Goal: Transaction & Acquisition: Purchase product/service

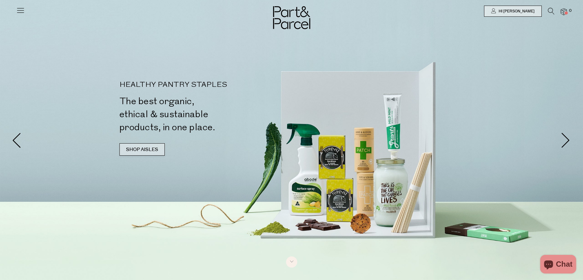
click at [137, 147] on link "SHOP AISLES" at bounding box center [142, 149] width 45 height 12
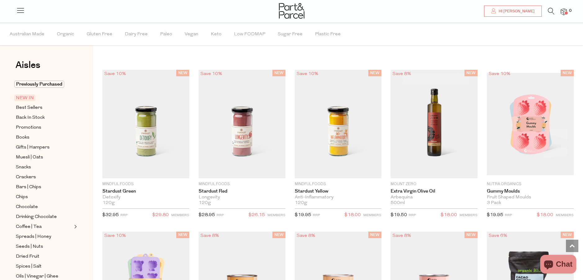
scroll to position [387, 0]
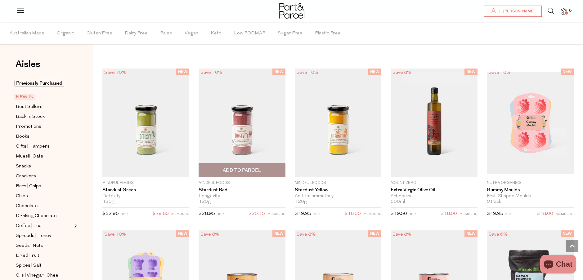
click at [214, 151] on img at bounding box center [242, 123] width 87 height 109
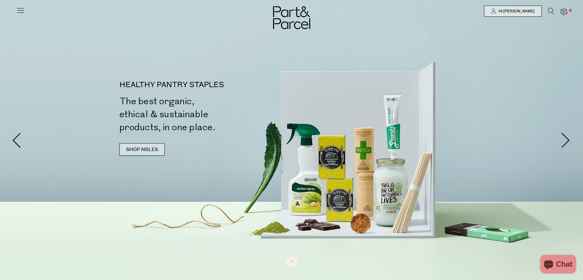
click at [141, 145] on link "SHOP AISLES" at bounding box center [142, 149] width 45 height 12
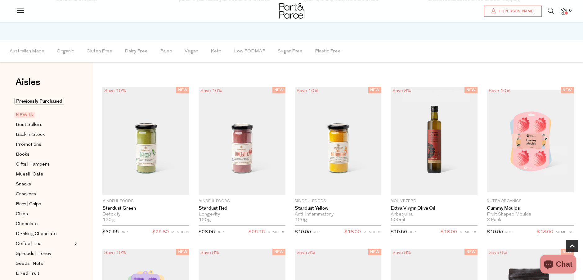
scroll to position [387, 0]
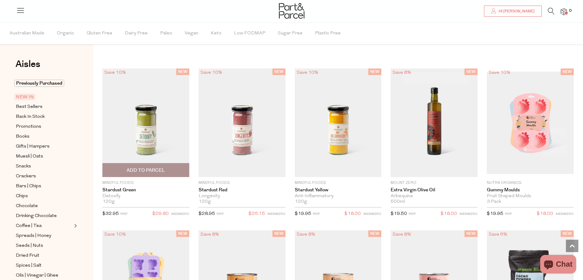
click at [129, 126] on img at bounding box center [145, 123] width 87 height 109
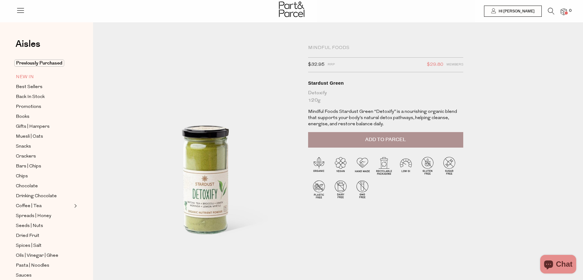
click at [34, 77] on link "NEW IN" at bounding box center [44, 77] width 56 height 8
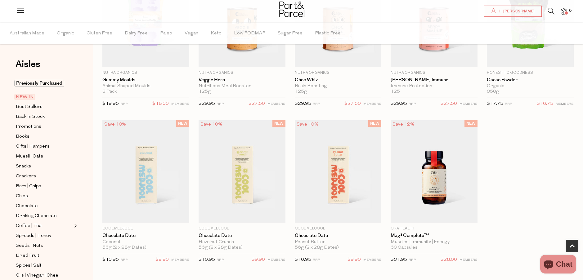
scroll to position [279, 0]
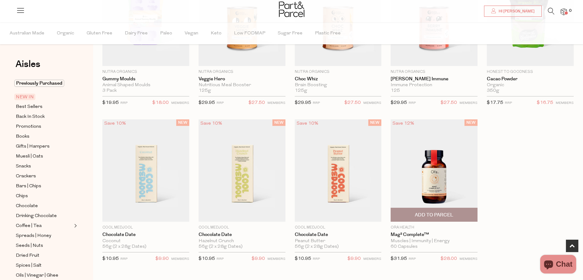
click at [436, 179] on img at bounding box center [434, 171] width 87 height 102
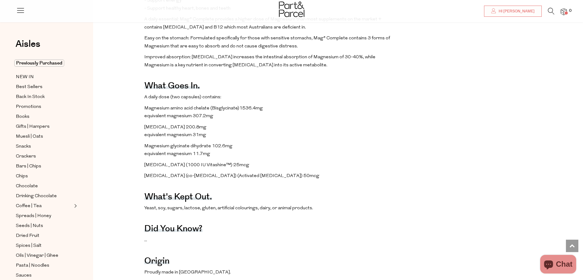
scroll to position [373, 0]
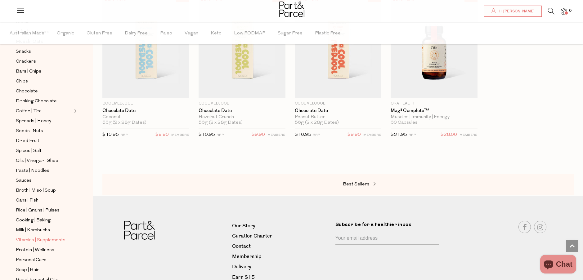
scroll to position [124, 0]
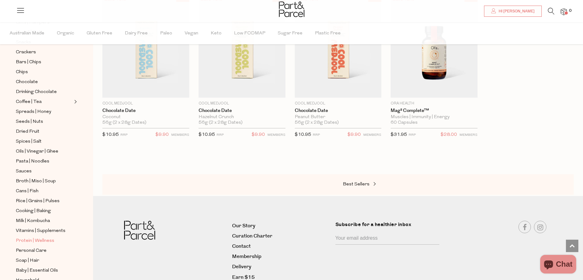
click at [37, 237] on span "Protein | Wellness" at bounding box center [35, 240] width 38 height 7
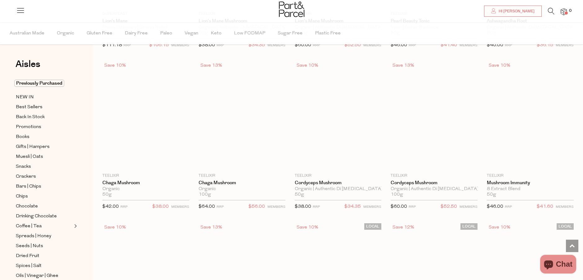
scroll to position [1366, 0]
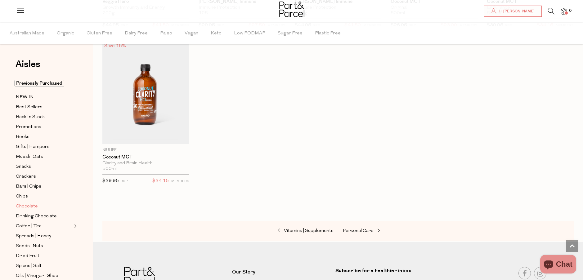
scroll to position [124, 0]
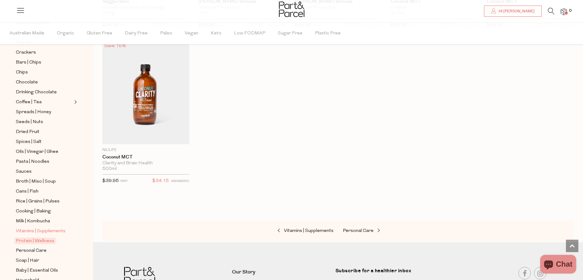
click at [51, 228] on span "Vitamins | Supplements" at bounding box center [41, 231] width 50 height 7
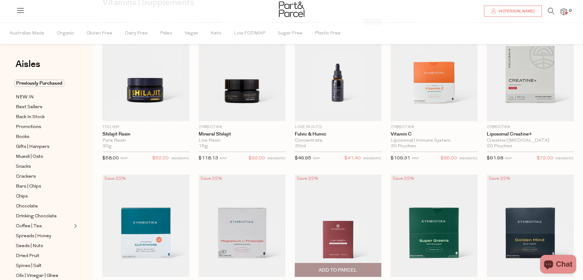
scroll to position [93, 0]
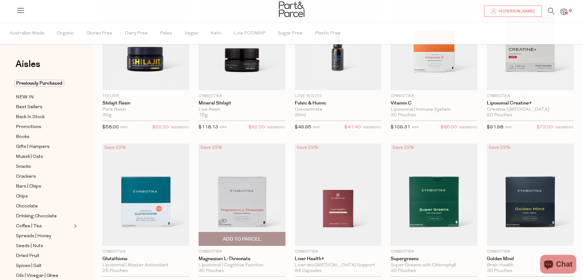
click at [220, 199] on img at bounding box center [242, 195] width 87 height 102
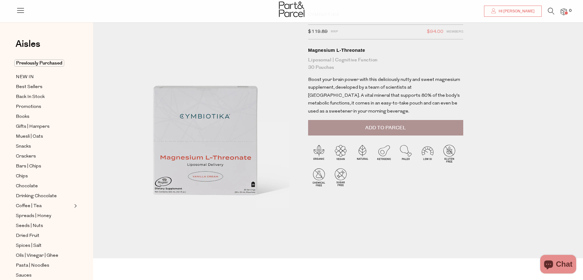
scroll to position [31, 0]
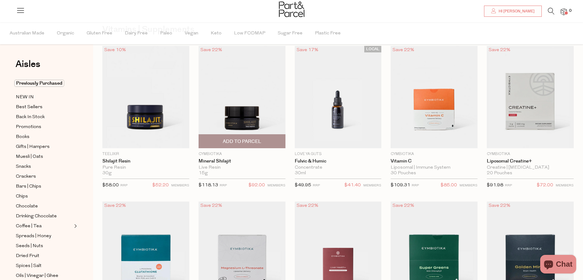
scroll to position [93, 0]
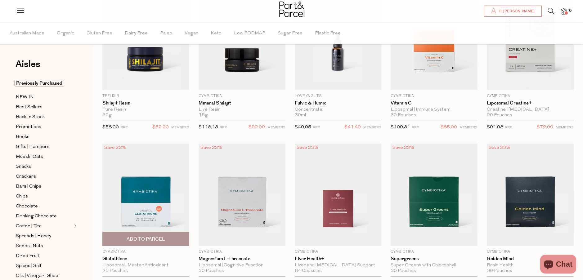
click at [137, 194] on img at bounding box center [145, 195] width 87 height 102
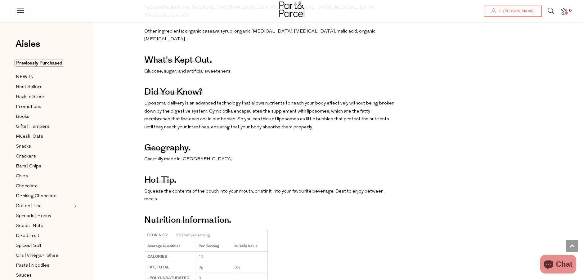
scroll to position [435, 0]
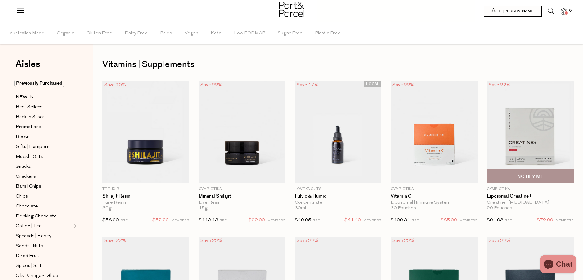
click at [542, 147] on img at bounding box center [530, 132] width 87 height 102
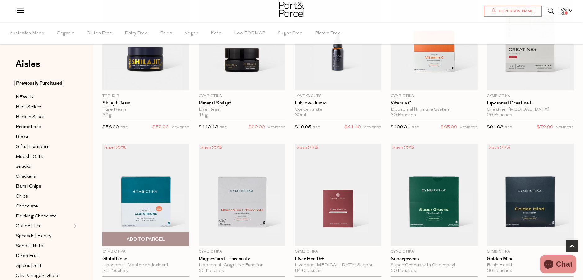
scroll to position [124, 0]
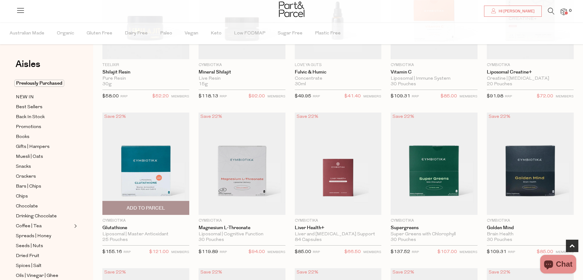
click at [137, 169] on img at bounding box center [145, 164] width 87 height 102
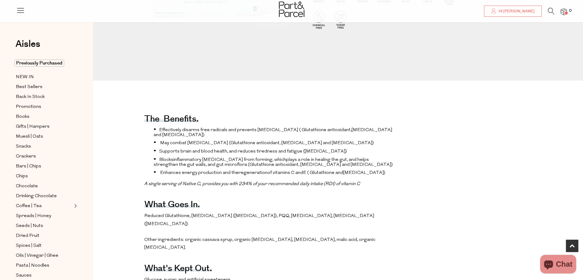
scroll to position [248, 0]
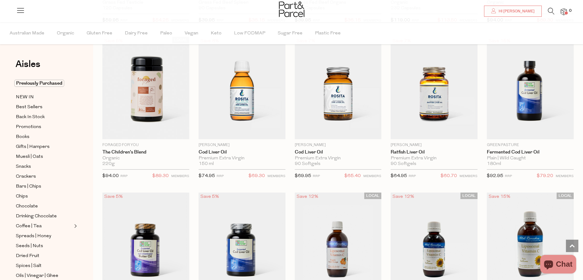
scroll to position [1304, 0]
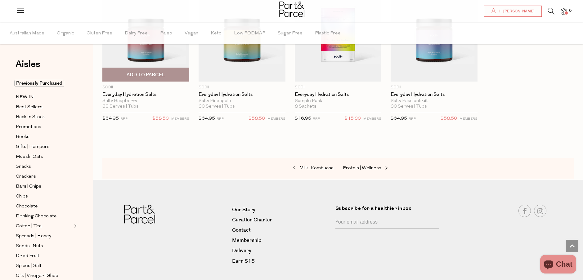
scroll to position [1832, 0]
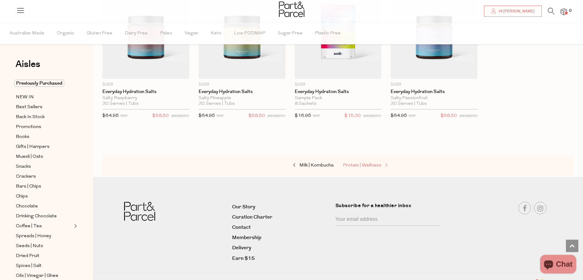
click at [374, 163] on span "Protein | Wellness" at bounding box center [362, 165] width 38 height 5
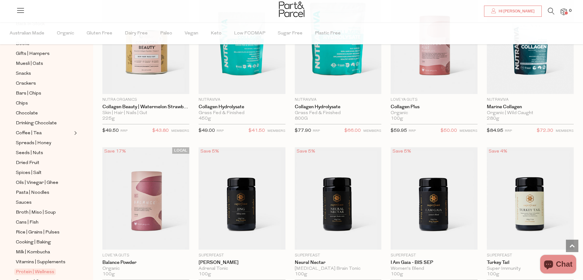
scroll to position [714, 0]
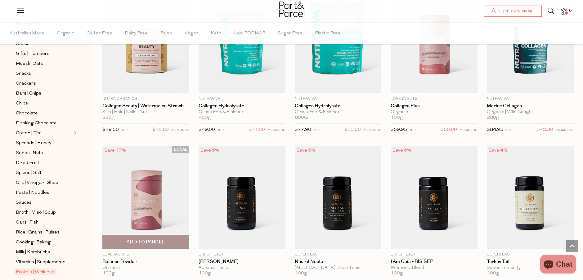
click at [140, 196] on img at bounding box center [145, 198] width 87 height 102
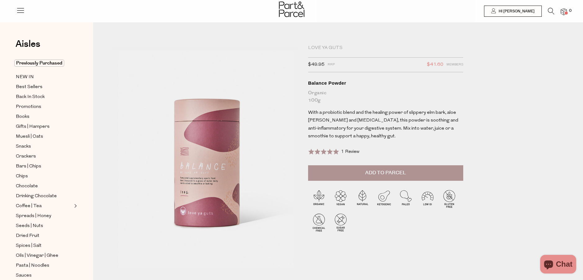
click at [333, 178] on button "Add to Parcel" at bounding box center [385, 173] width 155 height 16
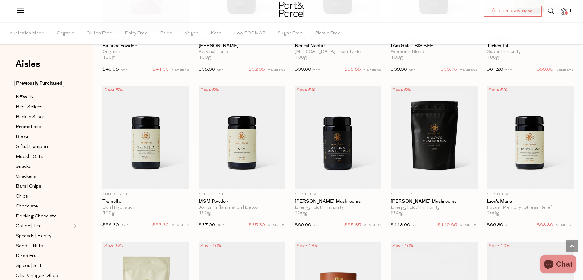
scroll to position [1054, 0]
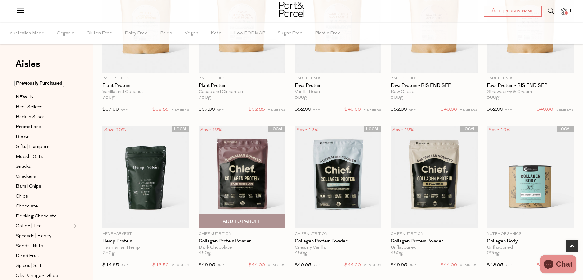
scroll to position [310, 0]
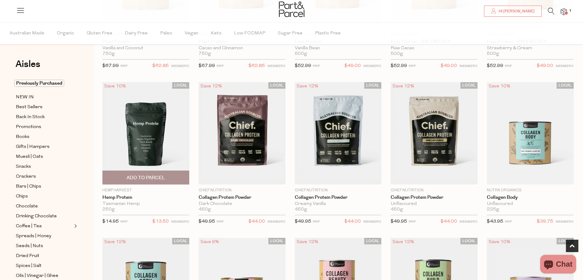
click at [165, 138] on img at bounding box center [145, 133] width 87 height 102
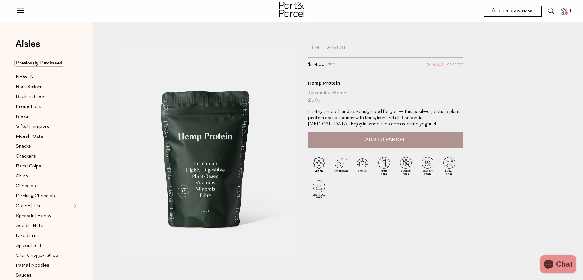
click at [373, 137] on span "Add to Parcel" at bounding box center [385, 139] width 41 height 7
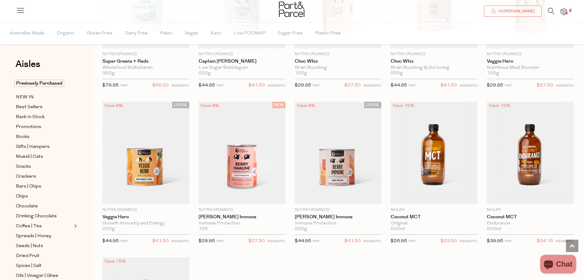
scroll to position [744, 0]
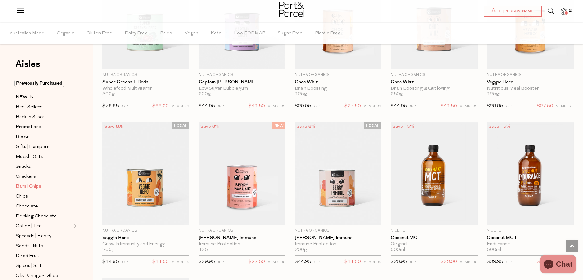
click at [36, 184] on span "Bars | Chips" at bounding box center [28, 186] width 25 height 7
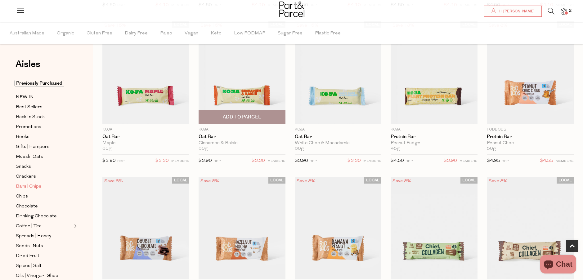
scroll to position [279, 0]
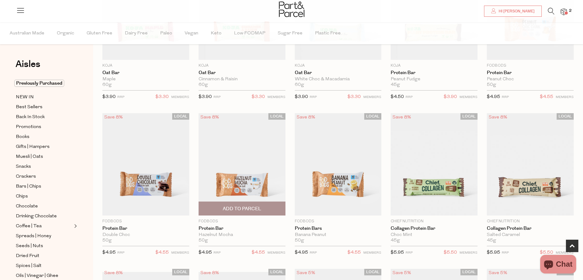
click at [230, 170] on img at bounding box center [242, 164] width 87 height 102
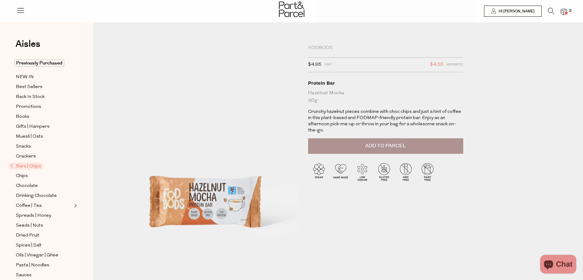
click at [371, 142] on span "Add to Parcel" at bounding box center [385, 145] width 41 height 7
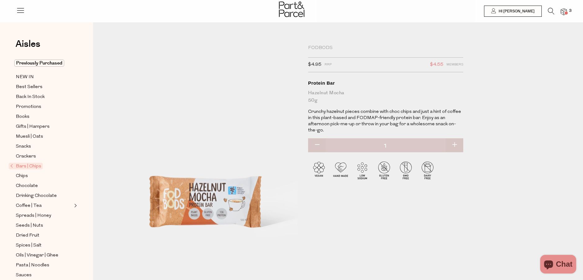
click at [453, 138] on button "button" at bounding box center [455, 145] width 18 height 14
type input "2"
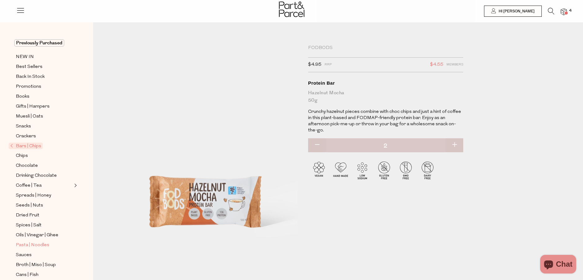
scroll to position [31, 0]
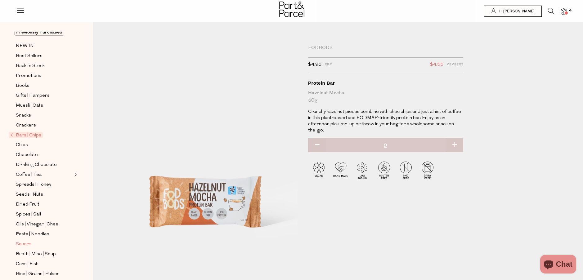
click at [26, 241] on span "Sauces" at bounding box center [24, 244] width 16 height 7
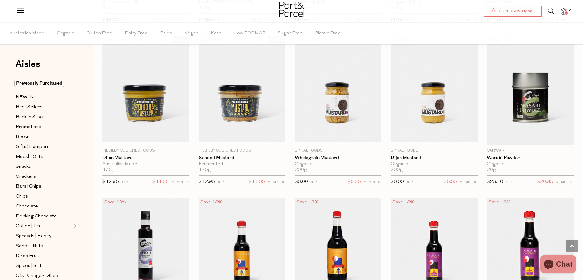
scroll to position [1397, 0]
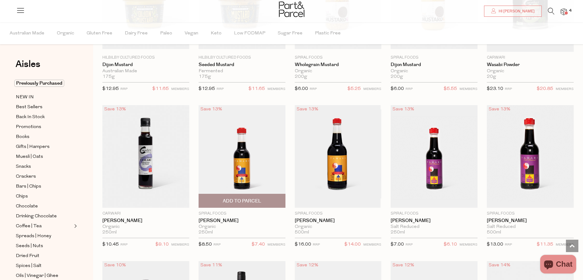
click at [242, 199] on span "Add To Parcel" at bounding box center [242, 201] width 38 height 7
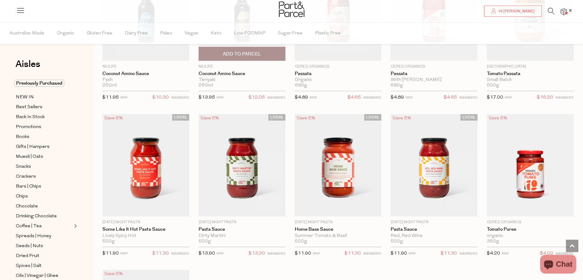
scroll to position [1863, 0]
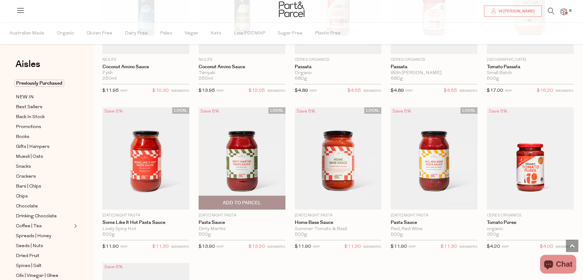
click at [210, 159] on img at bounding box center [242, 158] width 87 height 102
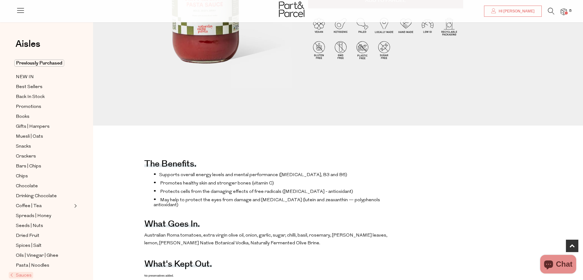
scroll to position [93, 0]
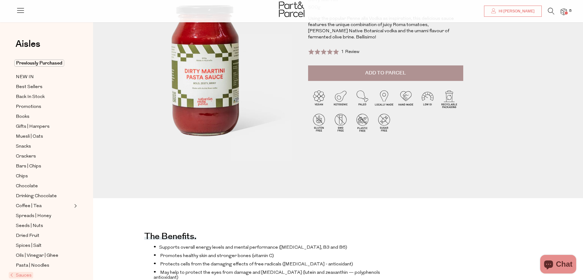
click at [373, 78] on button "Add to Parcel" at bounding box center [385, 74] width 155 height 16
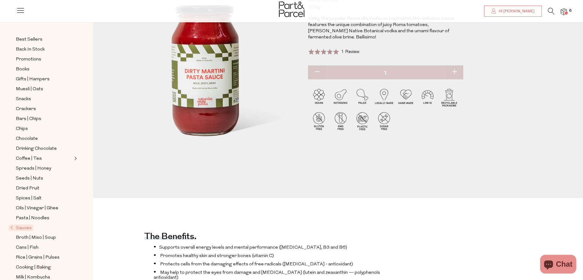
scroll to position [62, 0]
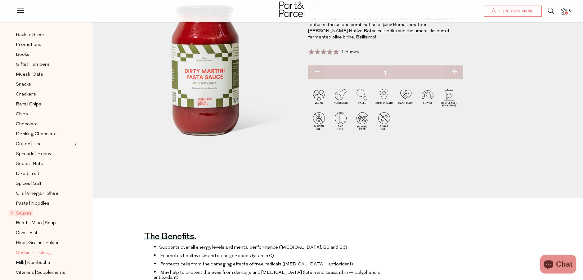
click at [47, 250] on span "Cooking | Baking" at bounding box center [33, 253] width 35 height 7
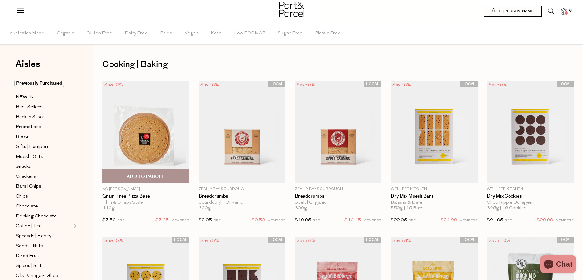
click at [137, 152] on img at bounding box center [145, 132] width 87 height 102
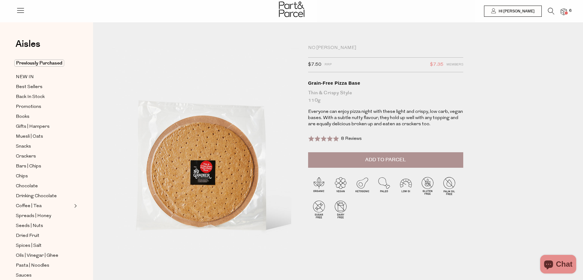
click at [410, 160] on button "Add to Parcel" at bounding box center [385, 160] width 155 height 16
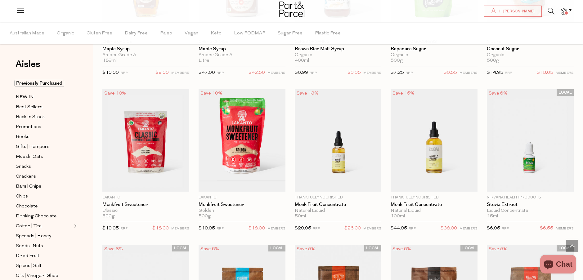
scroll to position [1304, 0]
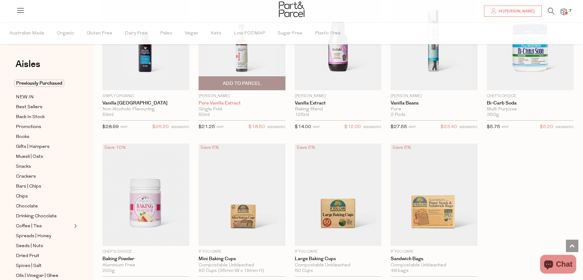
scroll to position [2514, 0]
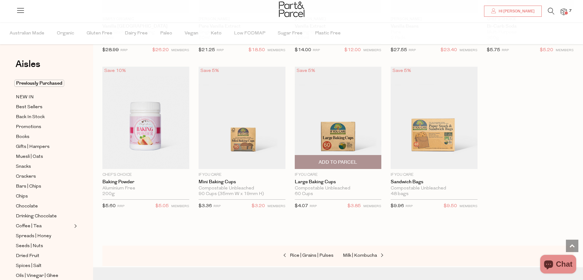
click at [324, 159] on span "Add To Parcel" at bounding box center [338, 162] width 38 height 7
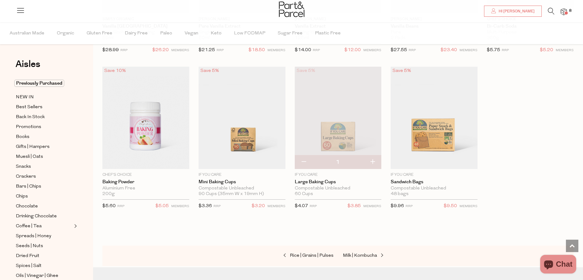
click at [563, 12] on img at bounding box center [564, 11] width 6 height 7
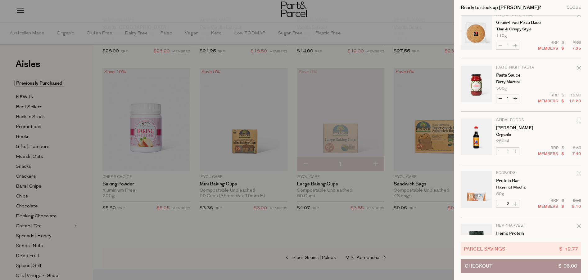
scroll to position [150, 0]
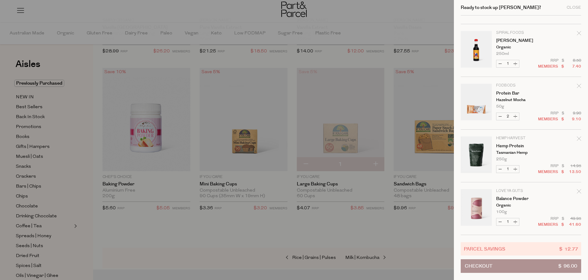
click at [535, 267] on button "Checkout $ 96.00" at bounding box center [521, 267] width 120 height 14
